Goal: Task Accomplishment & Management: Complete application form

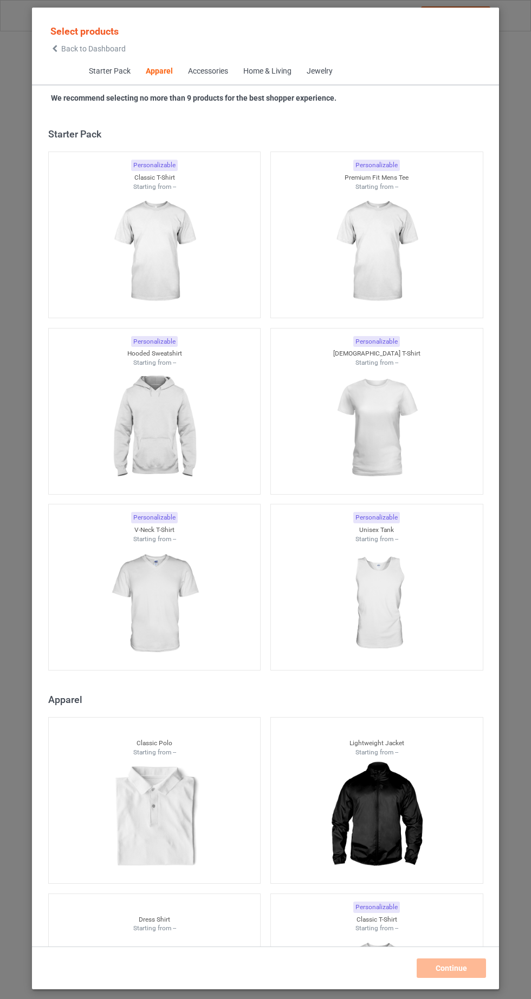
scroll to position [579, 0]
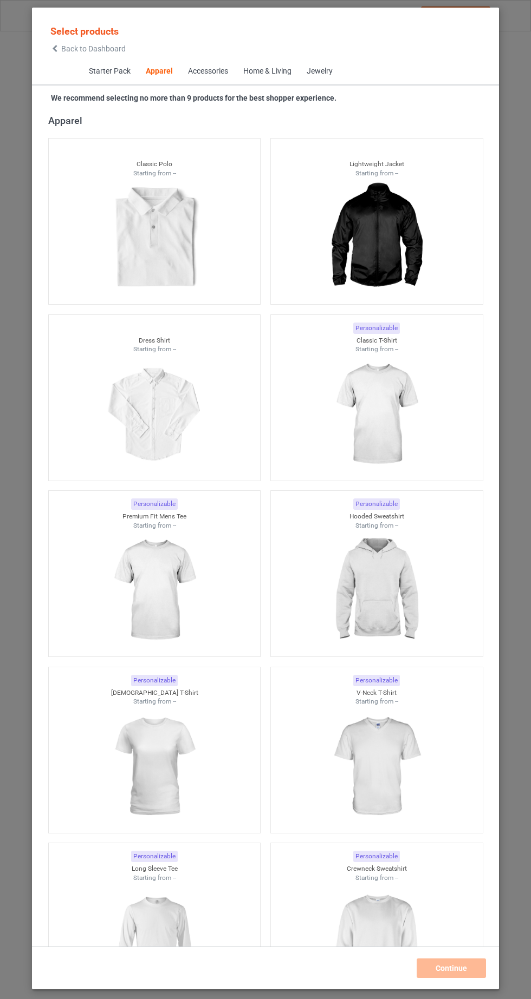
click at [172, 767] on img at bounding box center [154, 766] width 97 height 121
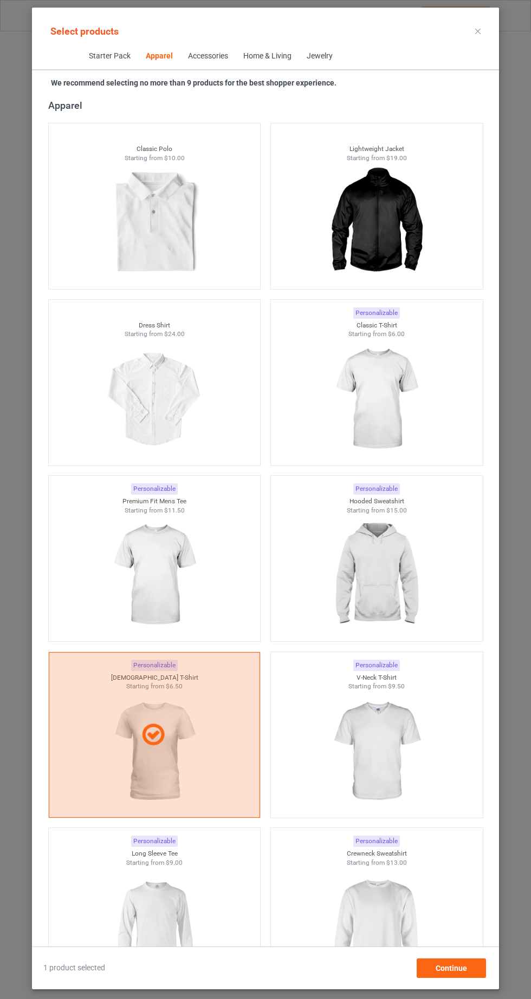
click at [394, 402] on img at bounding box center [376, 399] width 97 height 121
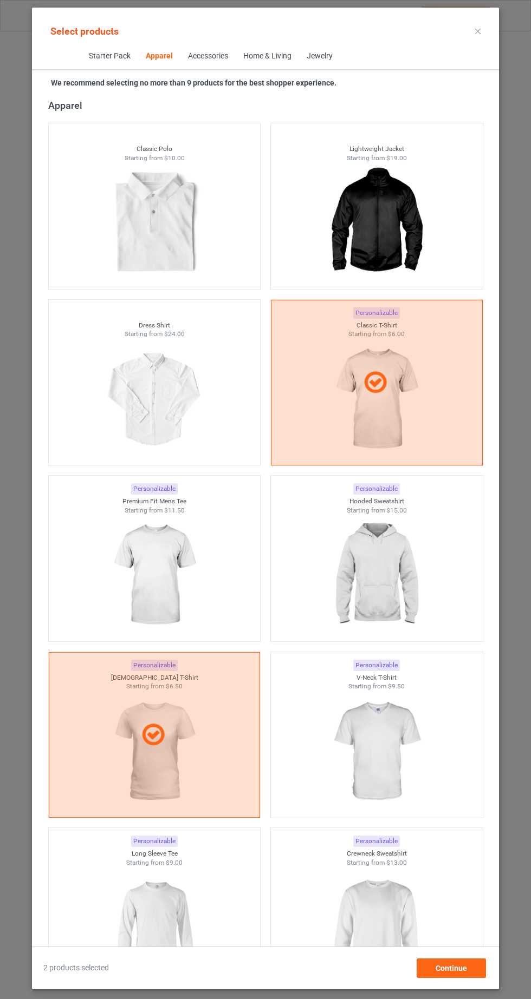
click at [400, 587] on img at bounding box center [376, 575] width 97 height 121
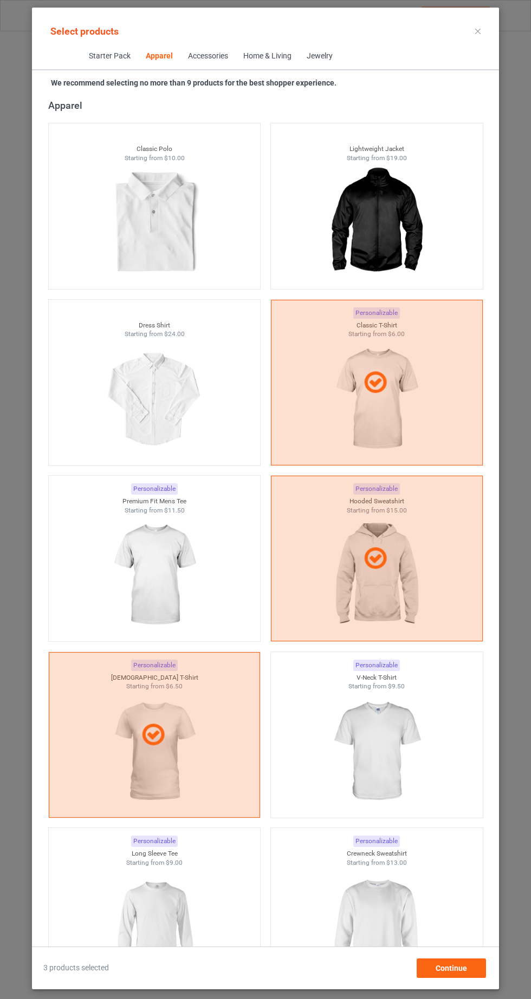
click at [409, 932] on img at bounding box center [376, 927] width 97 height 121
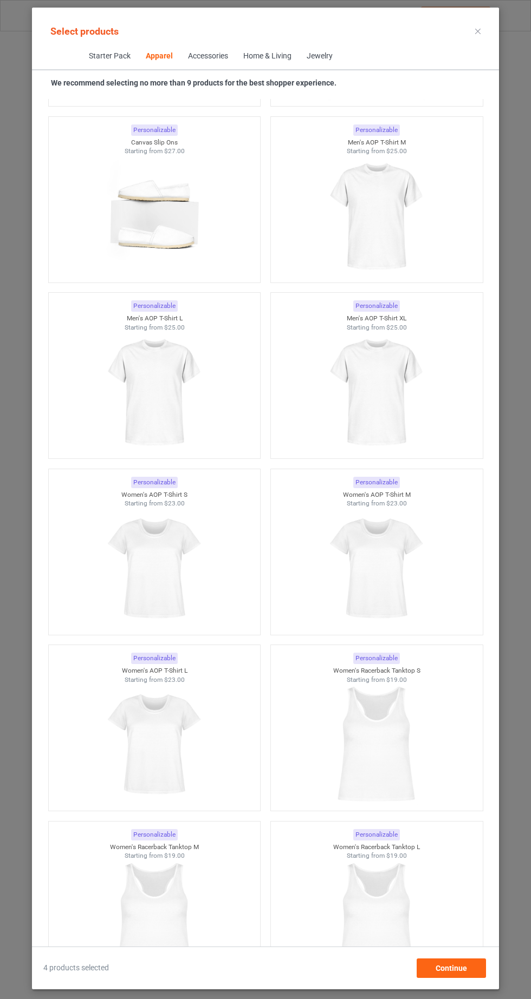
scroll to position [3243, 0]
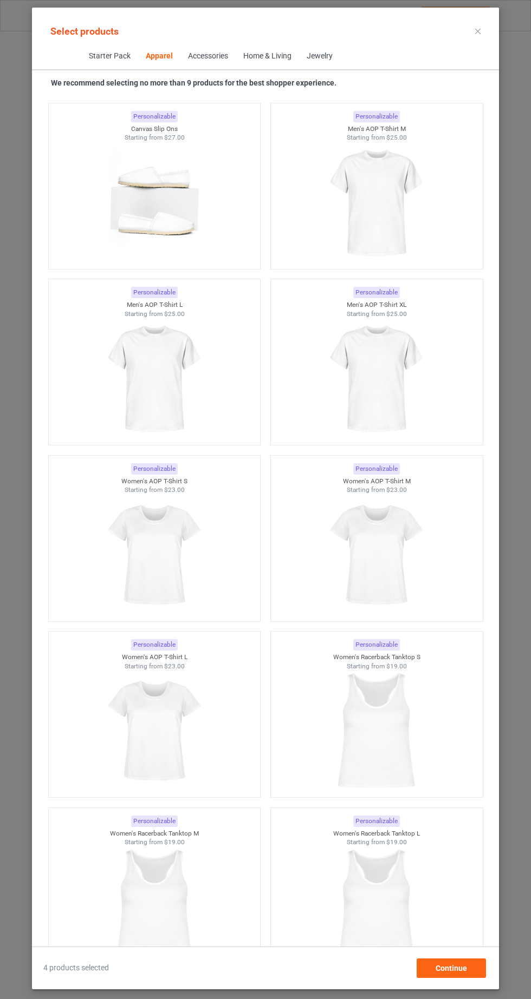
click at [117, 551] on img at bounding box center [154, 555] width 97 height 121
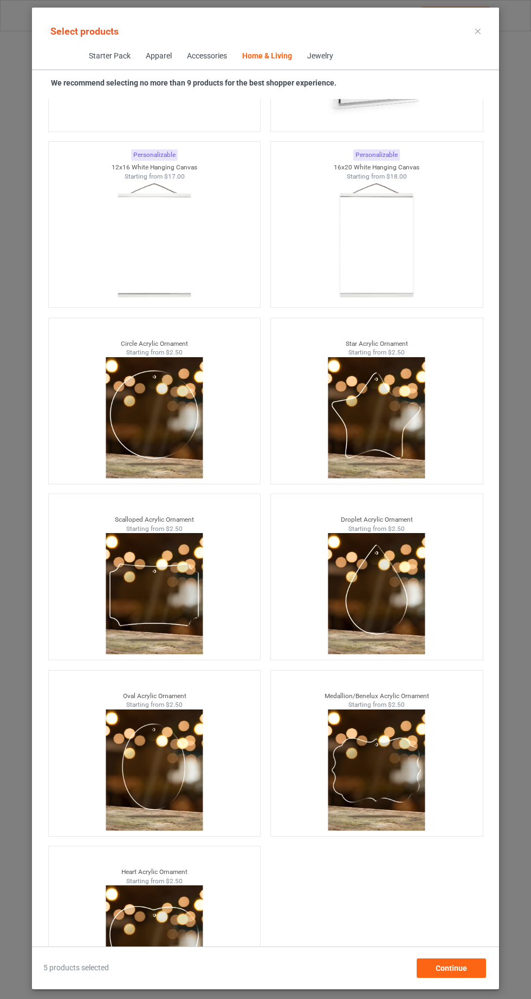
scroll to position [68, 0]
click at [461, 973] on span "Continue" at bounding box center [450, 968] width 31 height 9
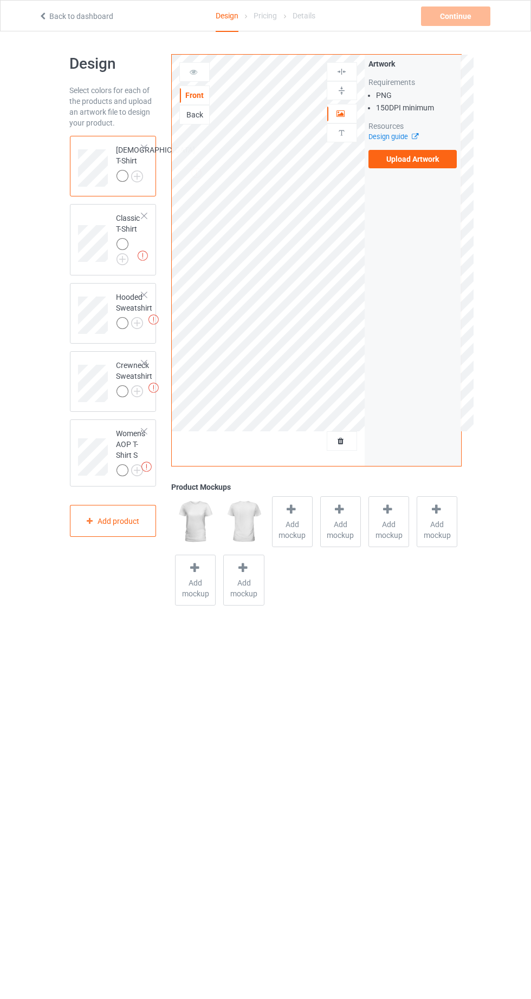
click at [429, 163] on label "Upload Artwork" at bounding box center [412, 159] width 89 height 18
click at [0, 0] on input "Upload Artwork" at bounding box center [0, 0] width 0 height 0
click at [435, 163] on label "Upload Artwork" at bounding box center [412, 159] width 89 height 18
click at [0, 0] on input "Upload Artwork" at bounding box center [0, 0] width 0 height 0
click at [427, 158] on label "Upload Artwork" at bounding box center [412, 159] width 89 height 18
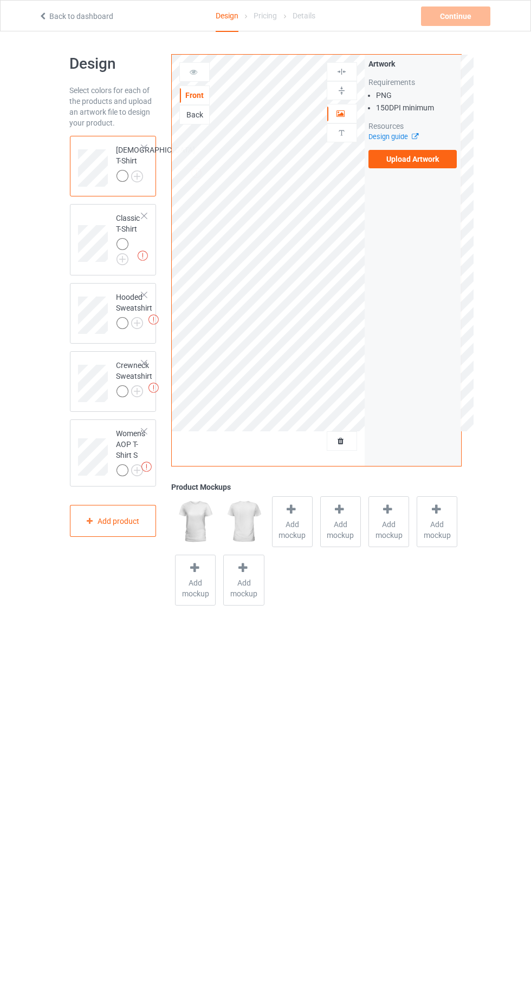
click at [0, 0] on input "Upload Artwork" at bounding box center [0, 0] width 0 height 0
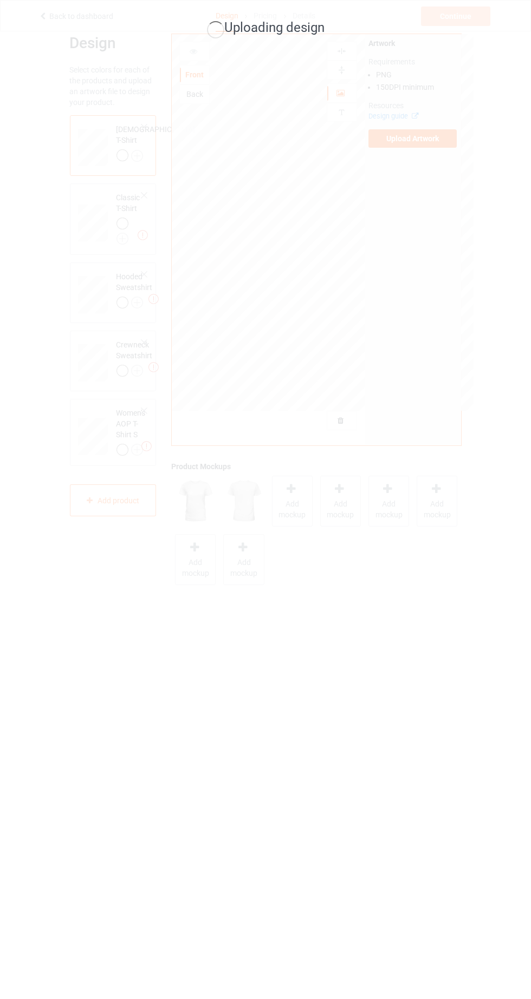
scroll to position [24, 0]
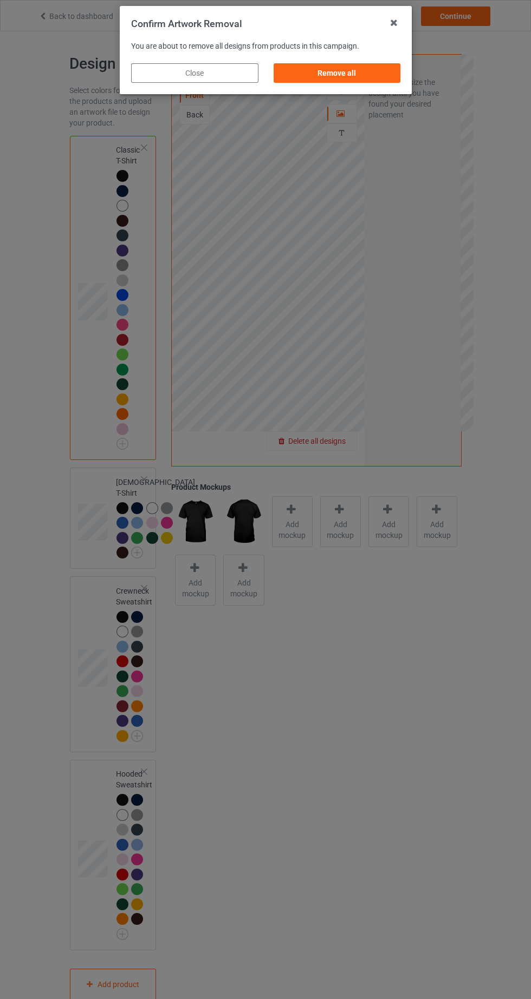
click at [358, 70] on div "Remove all" at bounding box center [336, 72] width 127 height 19
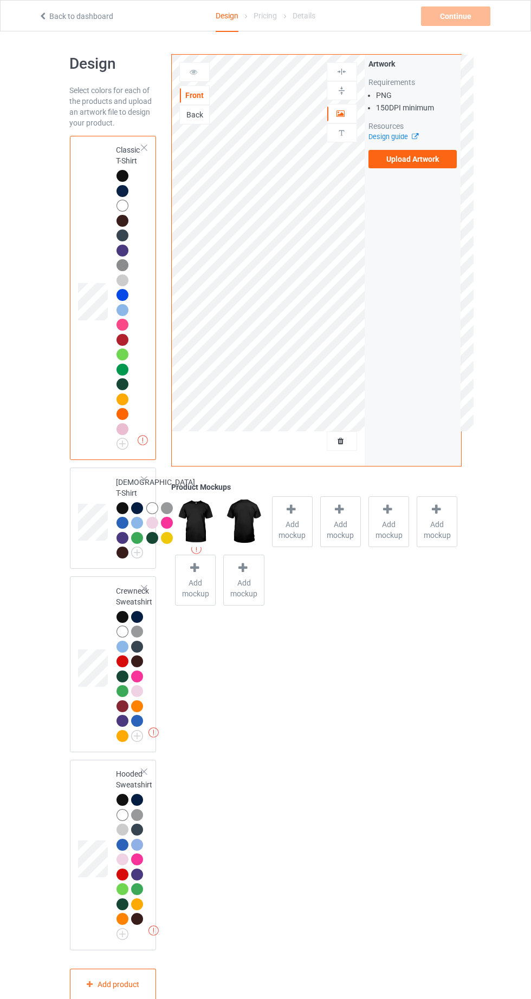
click at [0, 0] on img at bounding box center [0, 0] width 0 height 0
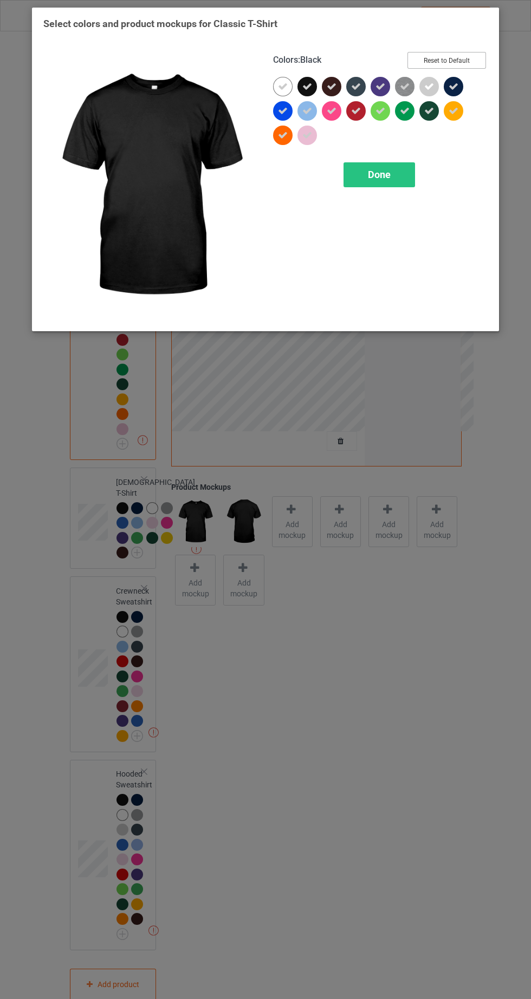
click at [467, 61] on button "Reset to Default" at bounding box center [446, 60] width 78 height 17
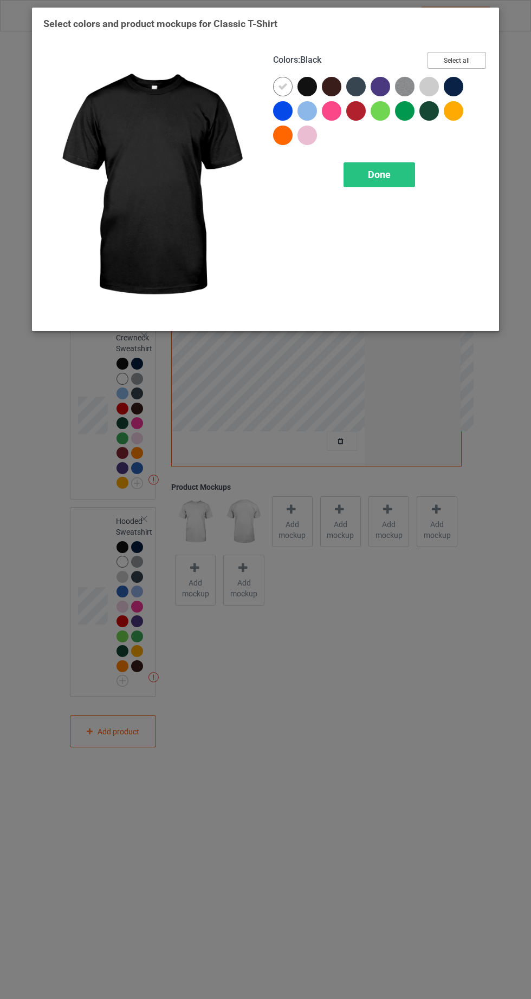
click at [469, 62] on button "Select all" at bounding box center [456, 60] width 58 height 17
click at [310, 87] on icon at bounding box center [307, 87] width 10 height 10
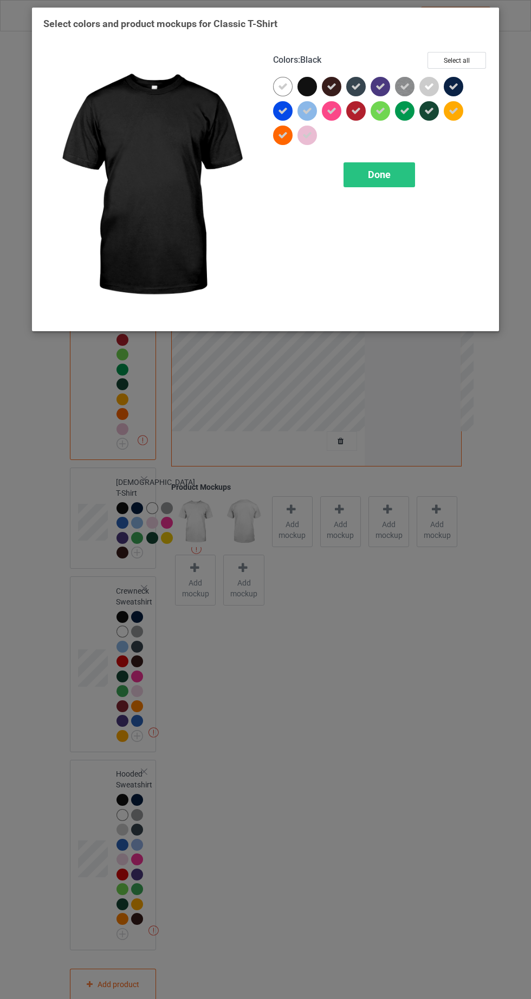
click at [390, 168] on div "Done" at bounding box center [378, 174] width 71 height 25
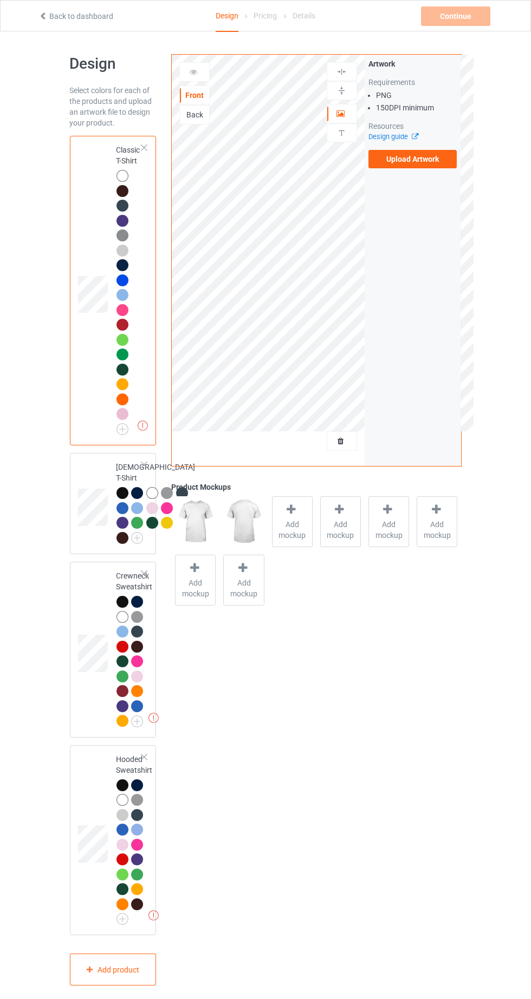
click at [434, 163] on label "Upload Artwork" at bounding box center [412, 159] width 89 height 18
click at [0, 0] on input "Upload Artwork" at bounding box center [0, 0] width 0 height 0
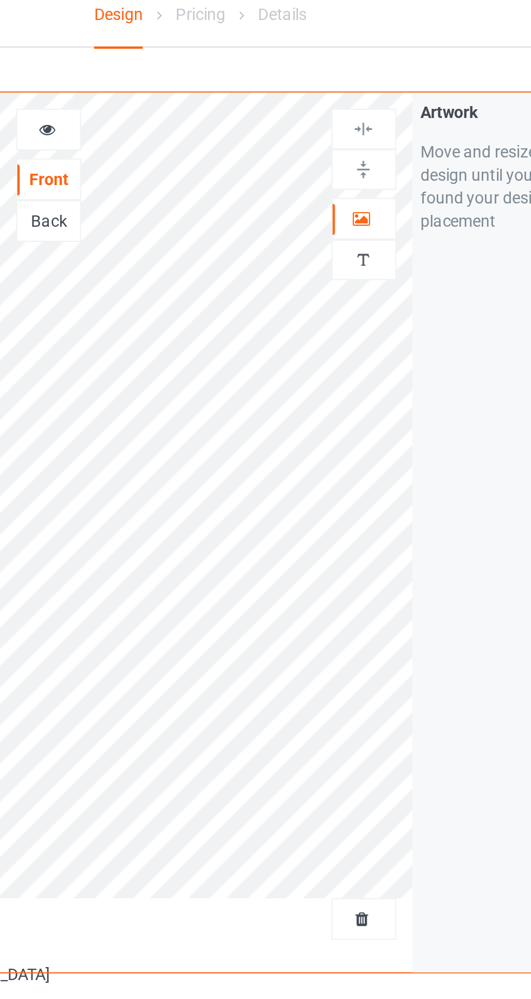
scroll to position [2, 0]
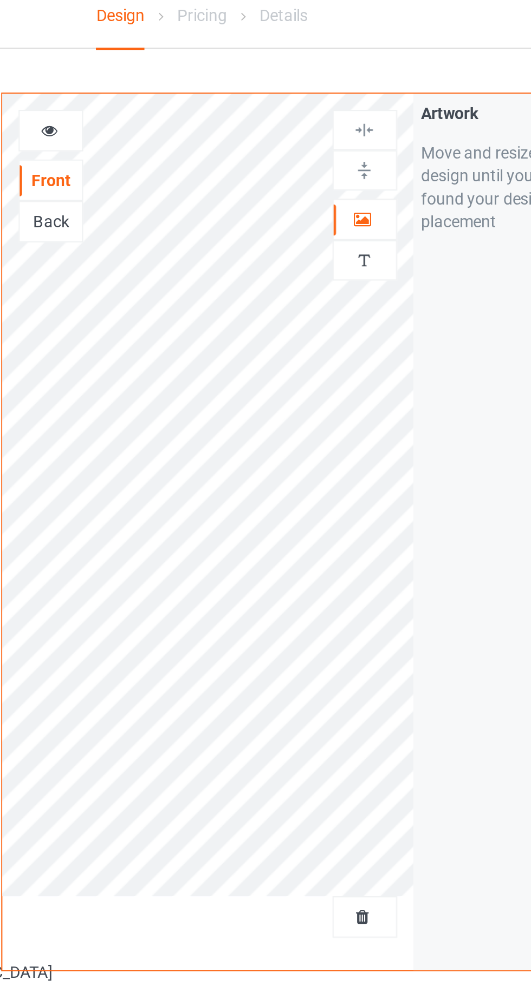
click at [345, 110] on icon at bounding box center [340, 110] width 9 height 8
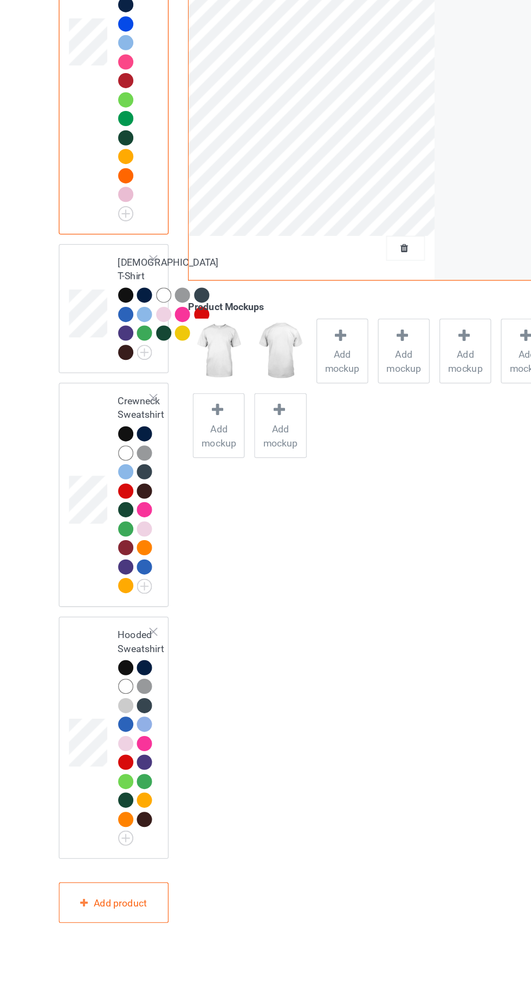
scroll to position [132, 0]
click at [125, 826] on div "Hooded Sweatshirt" at bounding box center [134, 807] width 36 height 168
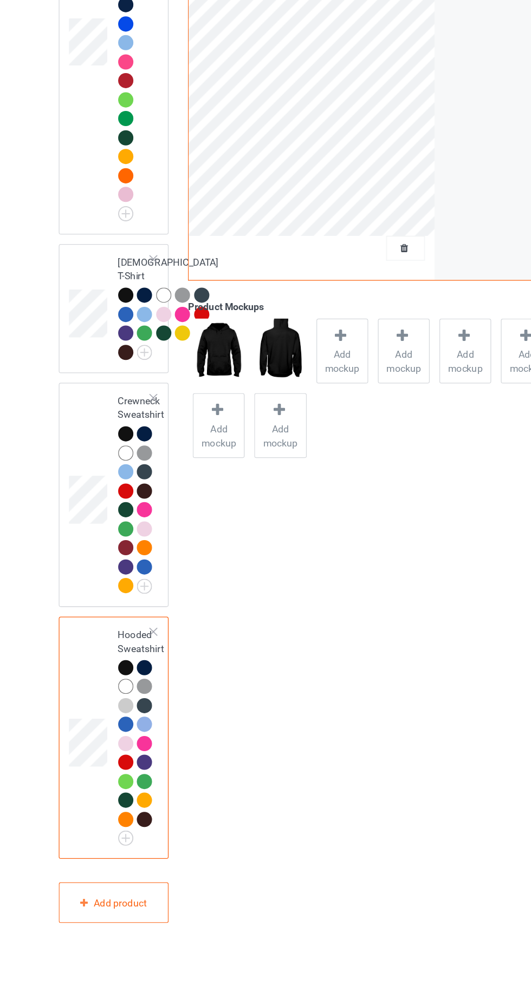
scroll to position [132, 0]
click at [123, 760] on div at bounding box center [122, 754] width 12 height 12
click at [124, 775] on div at bounding box center [122, 769] width 12 height 12
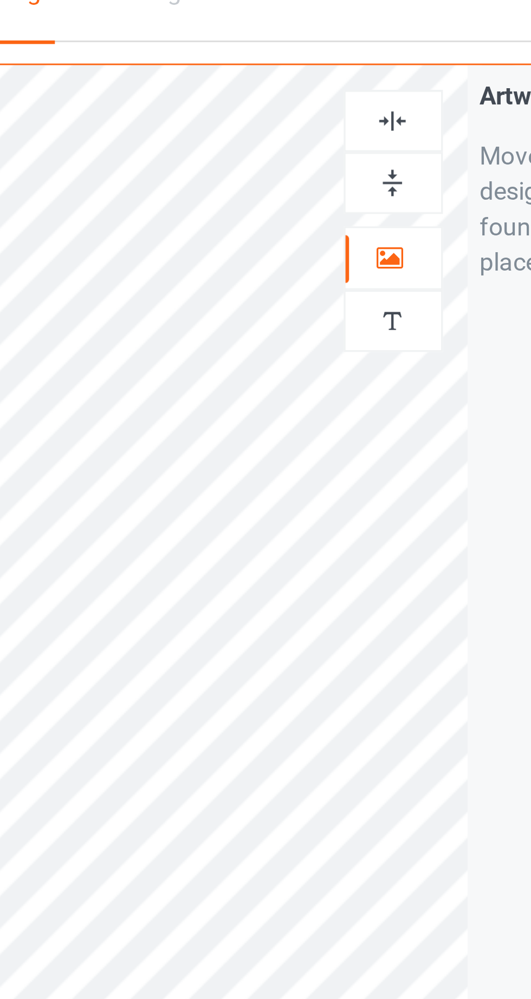
scroll to position [115, 0]
click at [341, 53] on img at bounding box center [341, 55] width 10 height 10
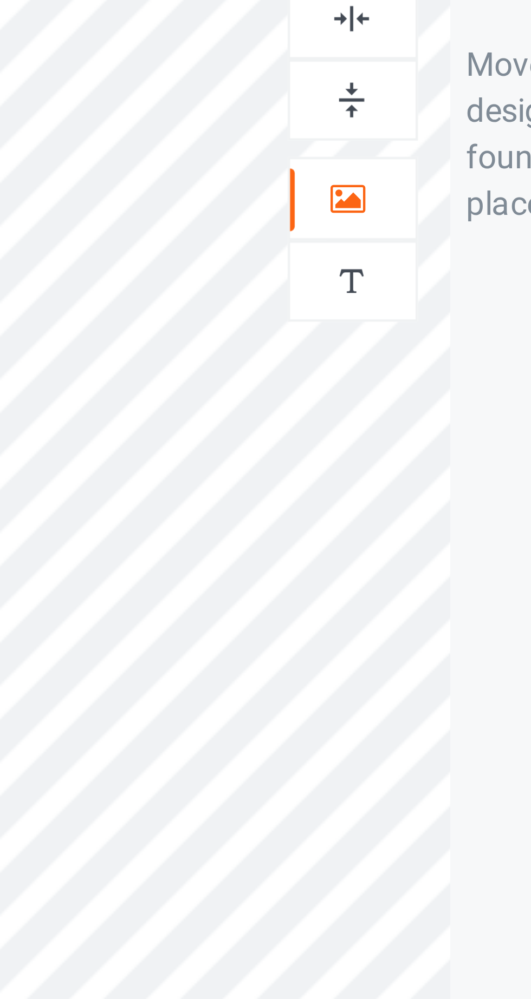
click at [344, 58] on img at bounding box center [341, 55] width 10 height 10
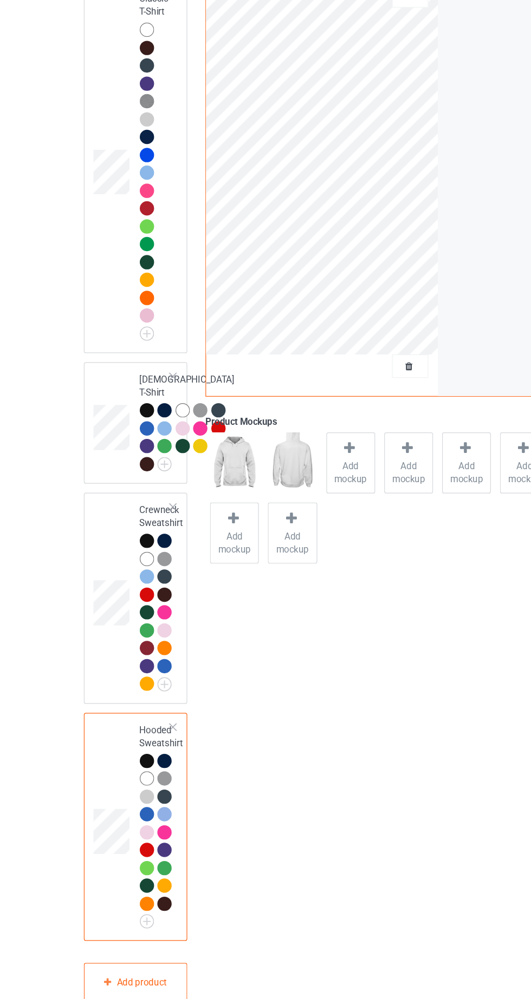
scroll to position [109, 0]
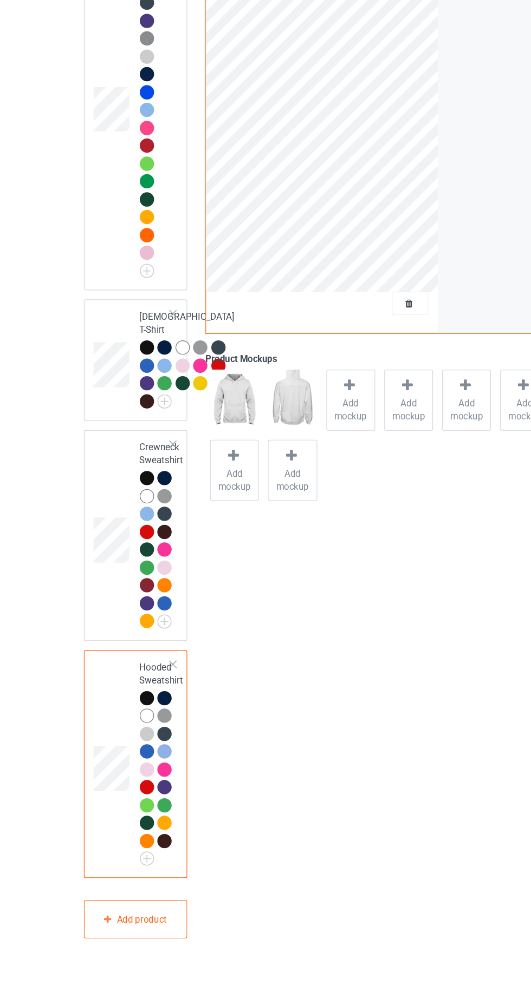
click at [0, 0] on img at bounding box center [0, 0] width 0 height 0
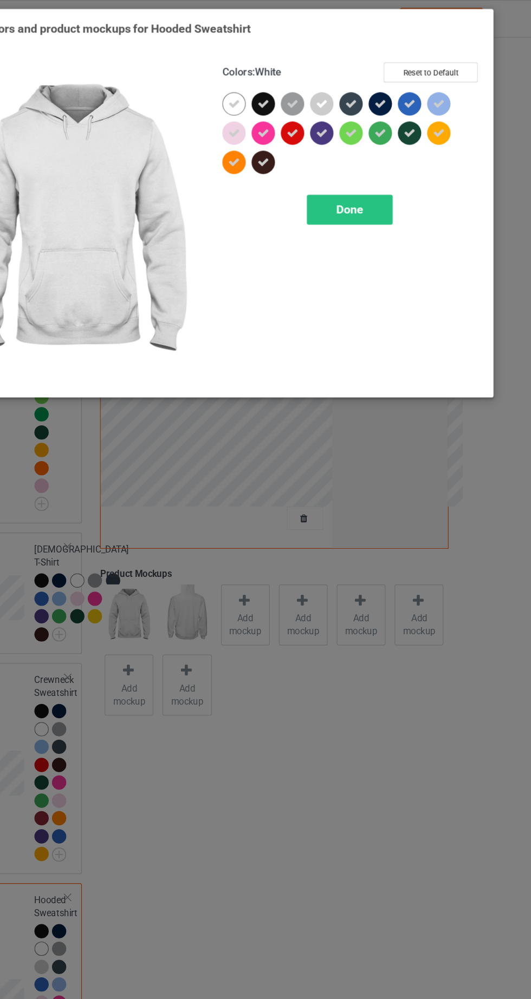
scroll to position [115, 0]
click at [457, 62] on button "Reset to Default" at bounding box center [446, 60] width 78 height 17
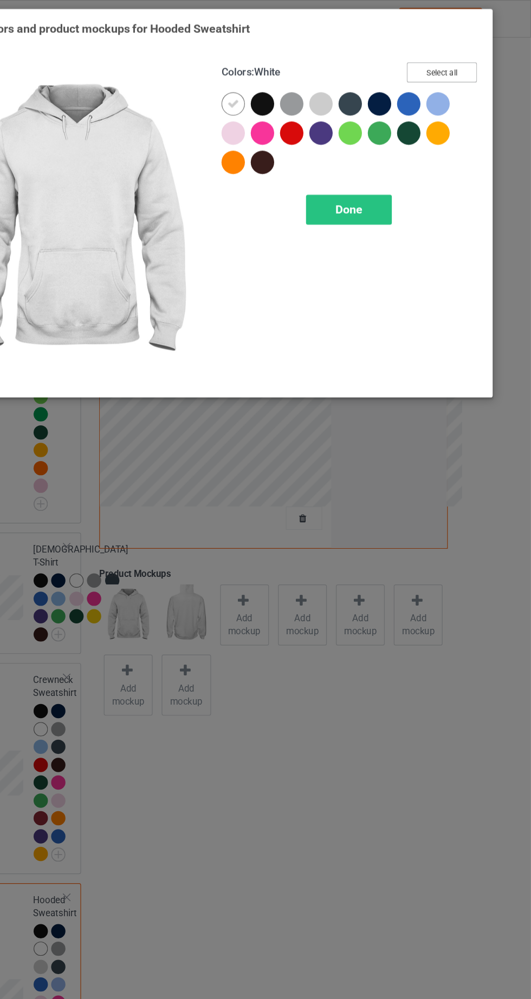
click at [463, 60] on button "Select all" at bounding box center [456, 60] width 58 height 17
click at [304, 81] on div at bounding box center [306, 86] width 19 height 19
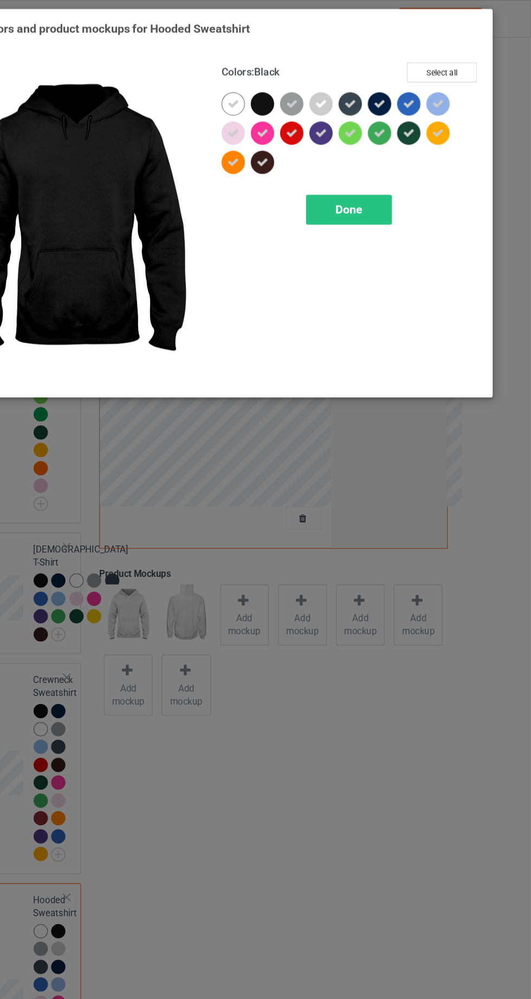
click at [401, 168] on div "Done" at bounding box center [378, 174] width 71 height 25
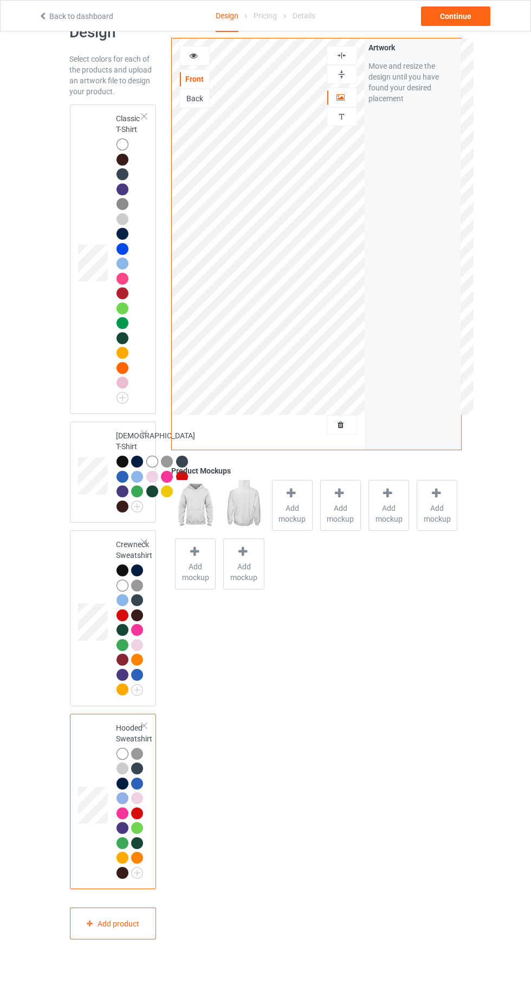
scroll to position [126, 0]
click at [0, 0] on img at bounding box center [0, 0] width 0 height 0
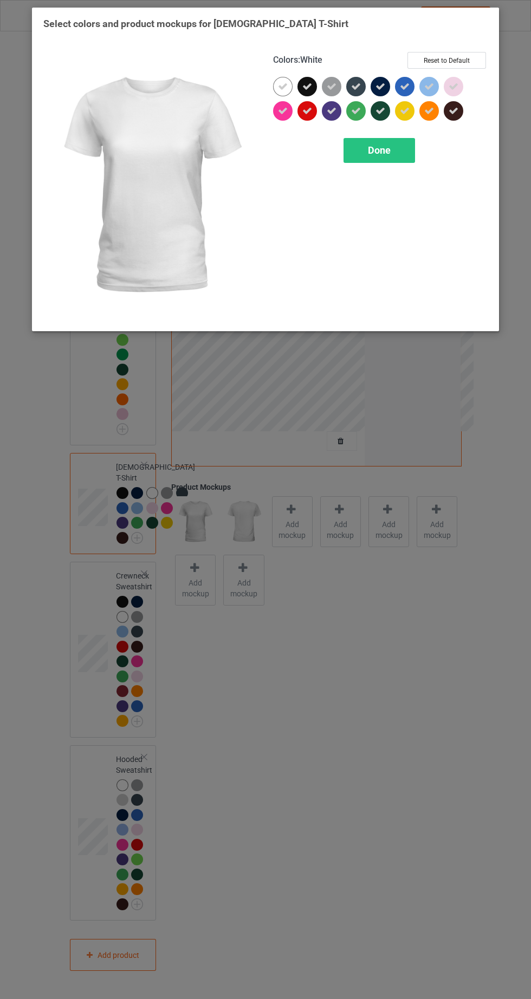
click at [464, 56] on button "Reset to Default" at bounding box center [446, 60] width 78 height 17
click at [473, 56] on button "Select all" at bounding box center [456, 60] width 58 height 17
click at [307, 86] on icon at bounding box center [307, 87] width 10 height 10
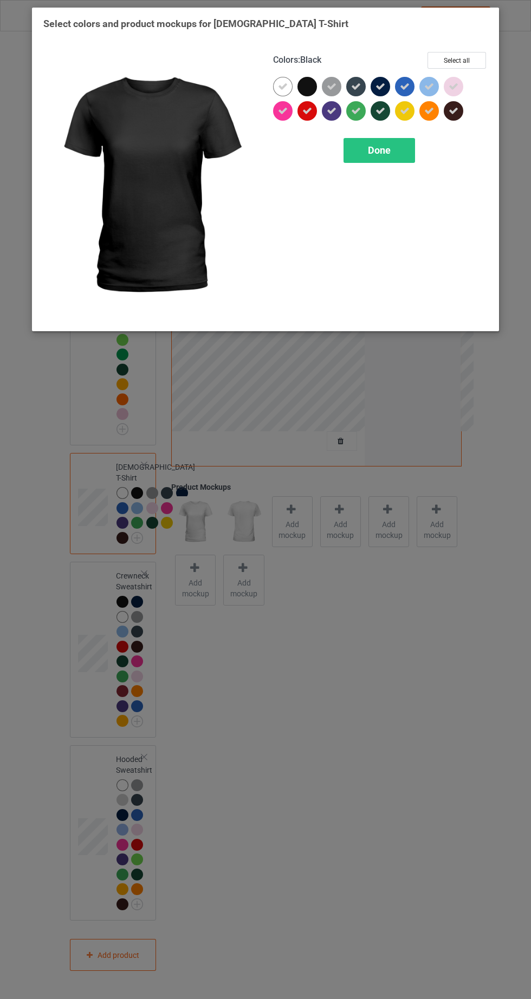
click at [396, 146] on div "Done" at bounding box center [378, 150] width 71 height 25
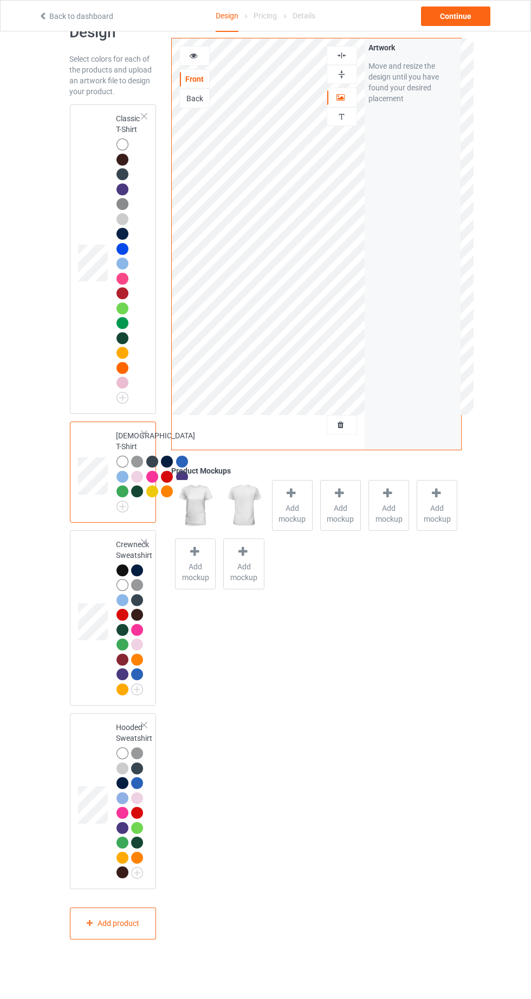
click at [0, 0] on img at bounding box center [0, 0] width 0 height 0
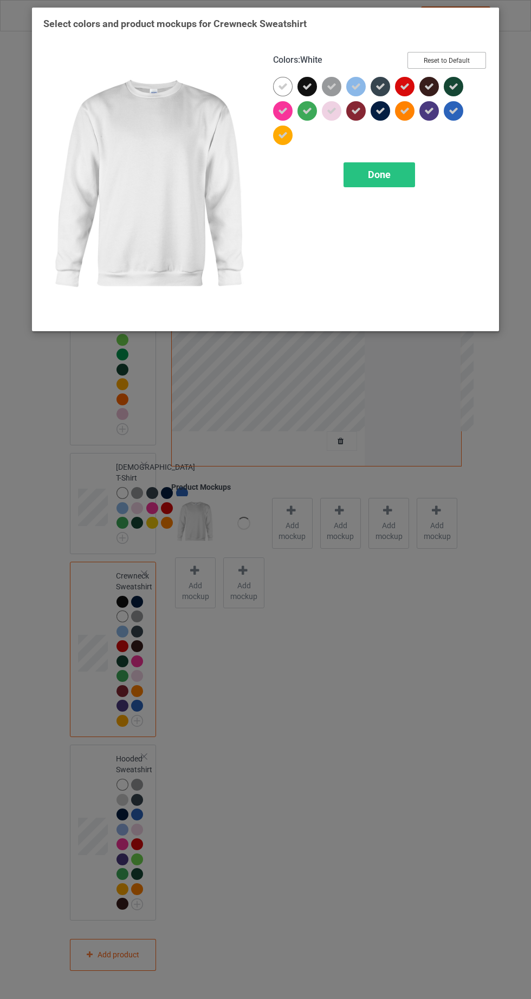
click at [472, 57] on button "Reset to Default" at bounding box center [446, 60] width 78 height 17
click at [470, 59] on button "Select all" at bounding box center [456, 60] width 58 height 17
click at [304, 86] on icon at bounding box center [307, 87] width 10 height 10
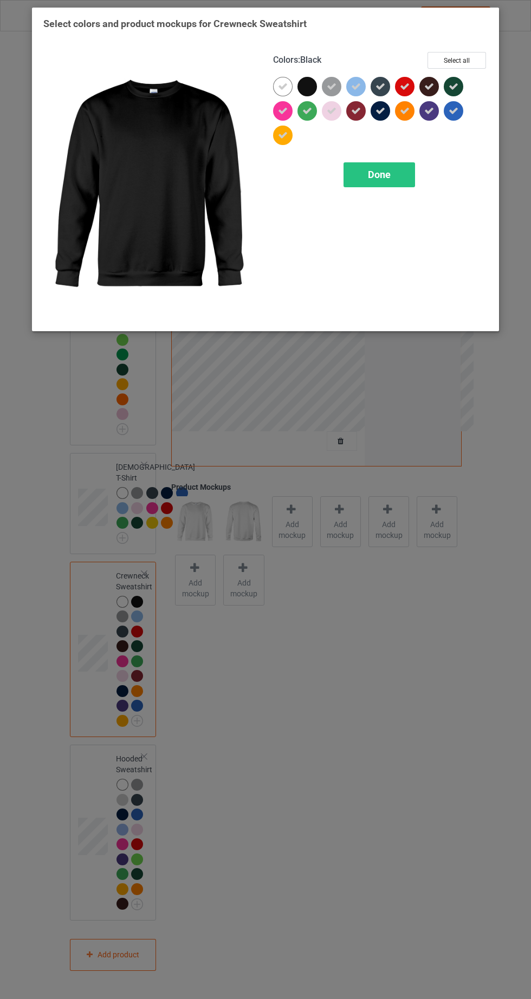
click at [387, 166] on div "Done" at bounding box center [378, 174] width 71 height 25
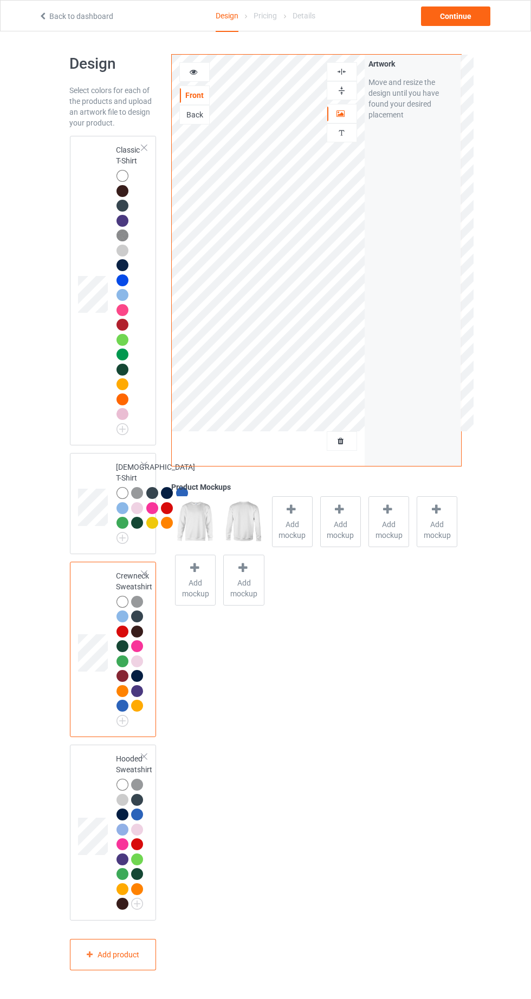
click at [119, 150] on div "Classic T-Shirt" at bounding box center [129, 288] width 26 height 287
click at [191, 70] on icon at bounding box center [193, 71] width 9 height 8
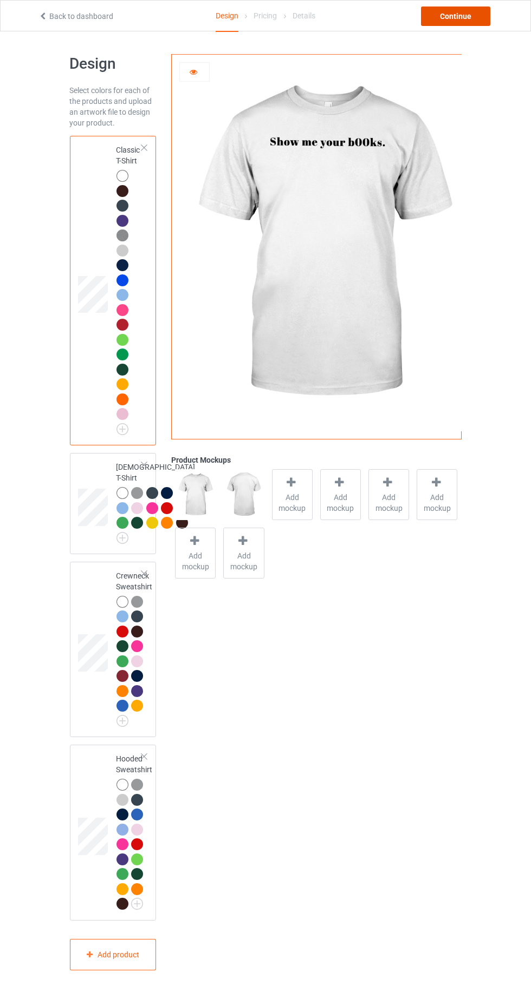
click at [474, 24] on div "Continue" at bounding box center [455, 15] width 69 height 19
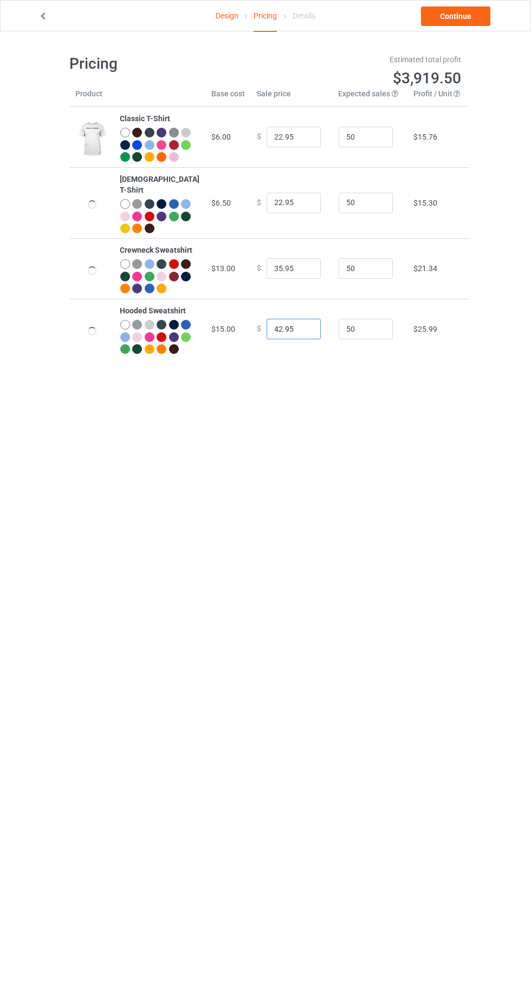
click at [270, 339] on input "42.95" at bounding box center [293, 329] width 54 height 21
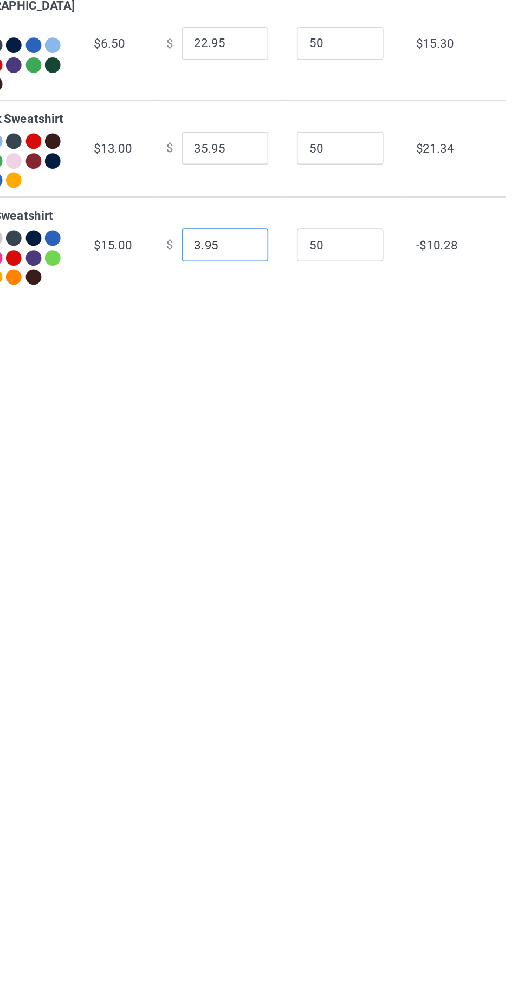
type input "38.95"
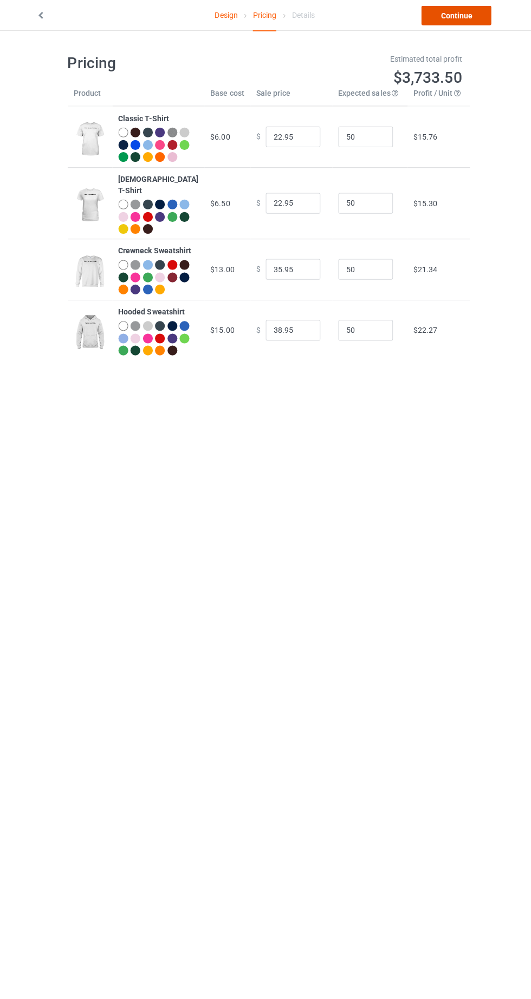
click at [466, 19] on link "Continue" at bounding box center [455, 15] width 69 height 19
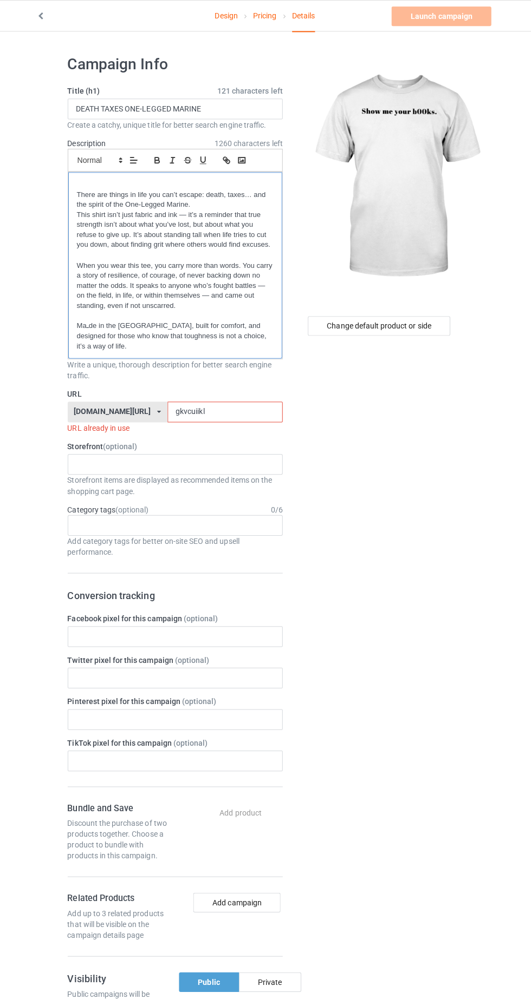
click at [270, 341] on div "There are things in life you can’t escape: death, taxes… and the spirit of the …" at bounding box center [176, 263] width 212 height 185
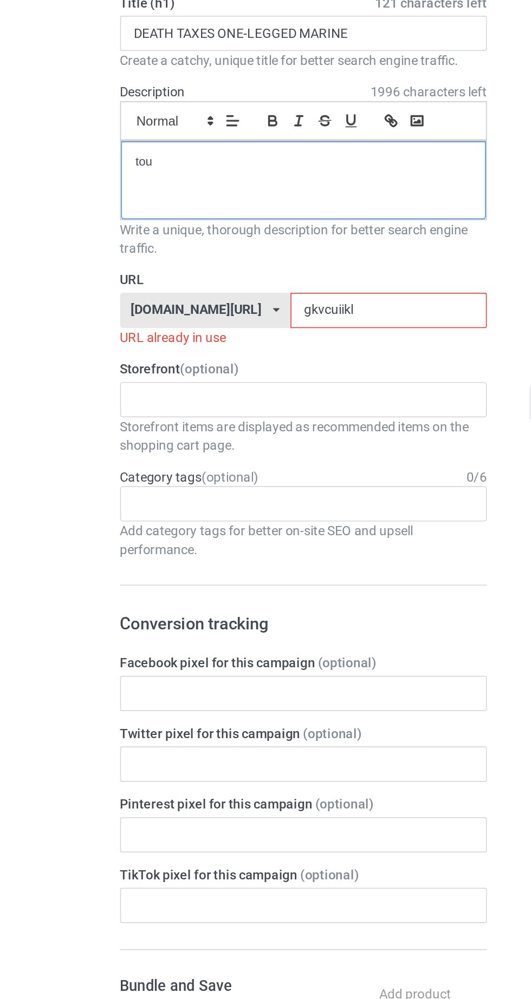
click at [181, 193] on div "tou" at bounding box center [176, 193] width 212 height 45
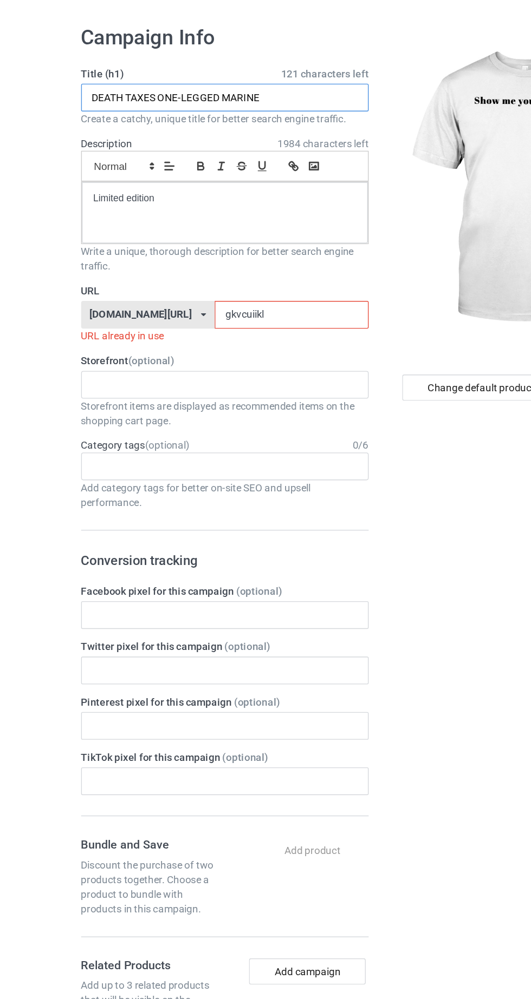
click at [227, 105] on input "DEATH TAXES ONE-LEGGED MARINE" at bounding box center [176, 108] width 213 height 21
type input "D"
type input "Show me your b00ks."
click at [214, 269] on input "gkvcuiikl" at bounding box center [226, 269] width 114 height 21
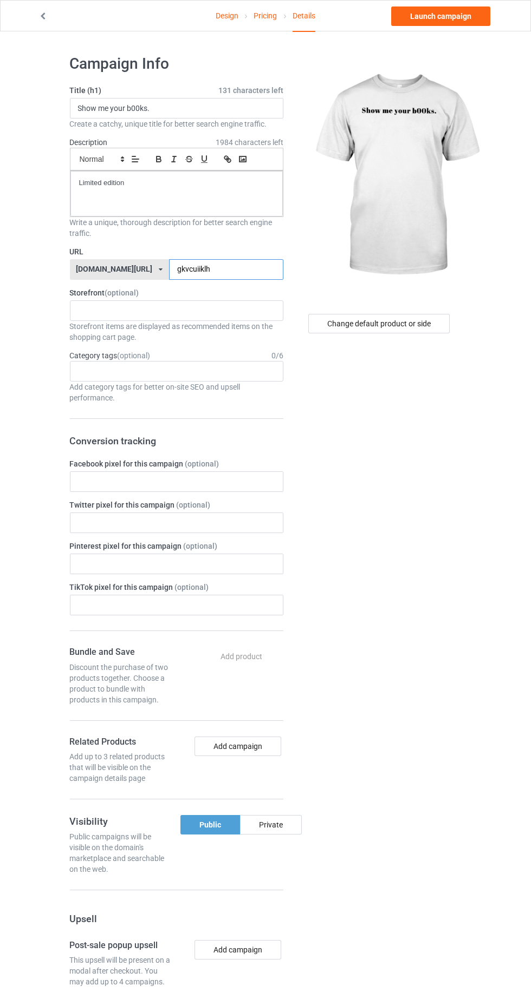
type input "gkvcuiiklh"
click at [407, 323] on div "Change default product or side" at bounding box center [378, 323] width 141 height 19
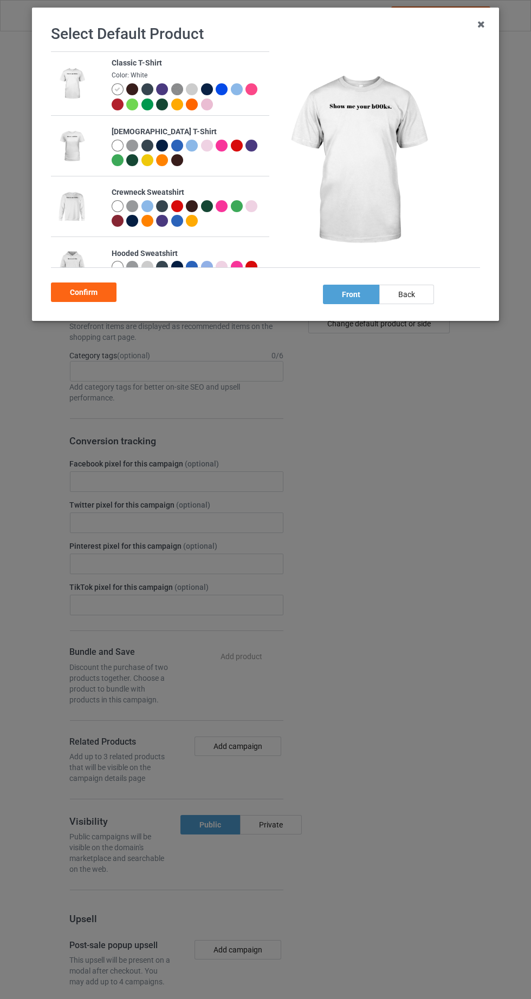
click at [116, 147] on div at bounding box center [118, 146] width 12 height 12
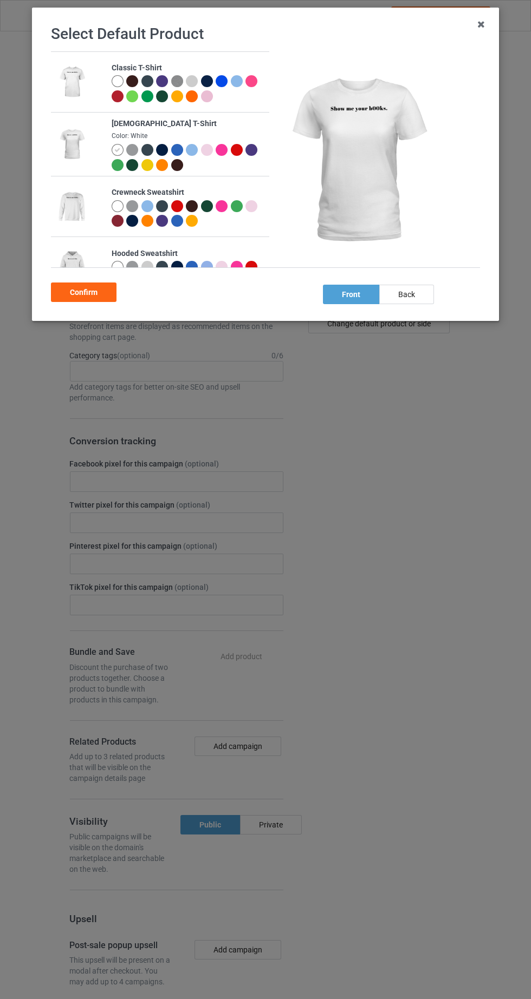
click at [94, 294] on div "Confirm" at bounding box center [84, 292] width 66 height 19
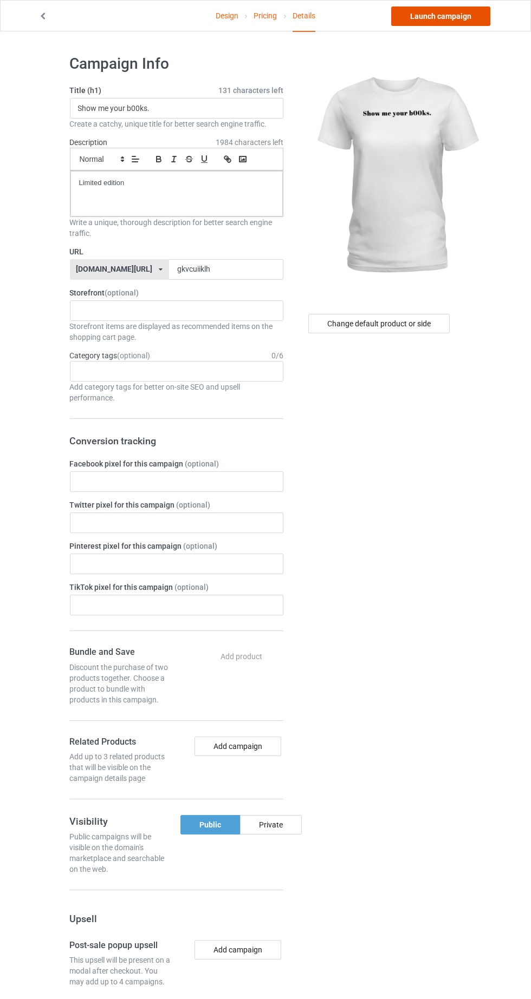
click at [469, 24] on link "Launch campaign" at bounding box center [440, 15] width 99 height 19
